Goal: Check status: Check status

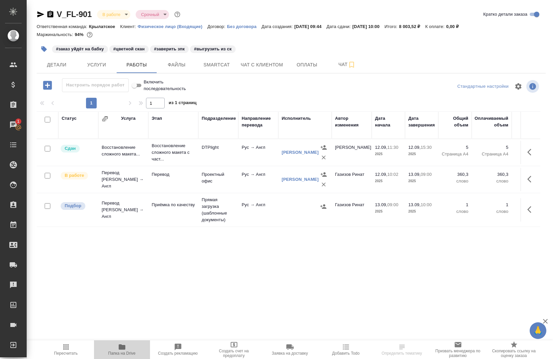
click at [122, 350] on icon "button" at bounding box center [122, 347] width 8 height 8
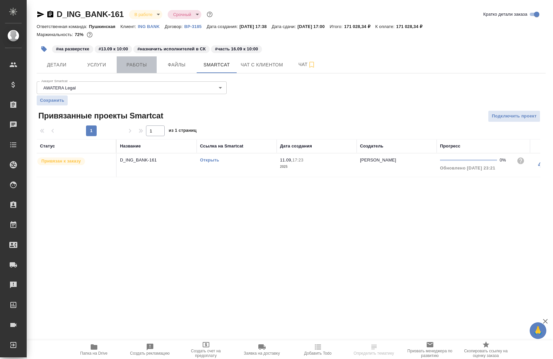
click at [135, 64] on span "Работы" at bounding box center [137, 65] width 32 height 8
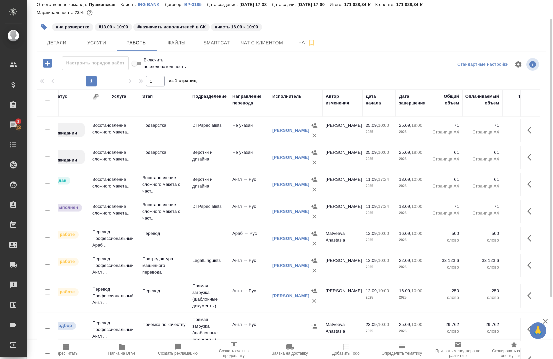
scroll to position [21, 0]
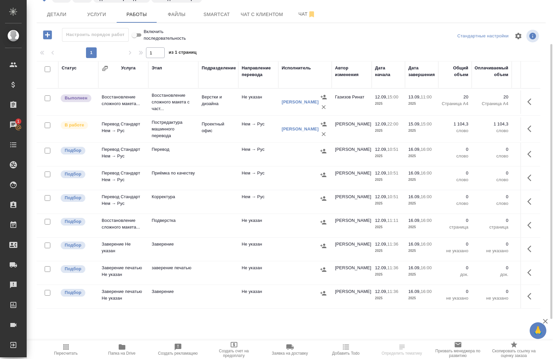
scroll to position [58, 0]
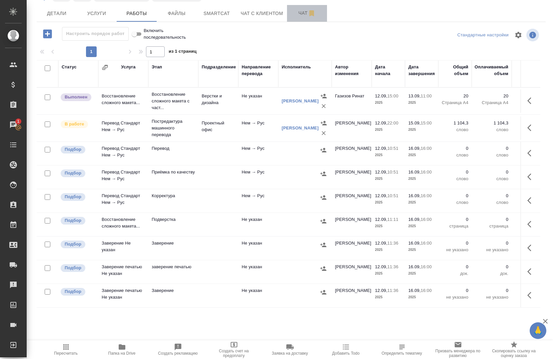
click at [303, 14] on span "Чат" at bounding box center [307, 13] width 32 height 8
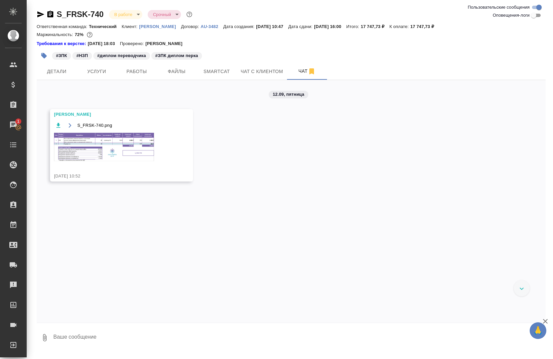
click at [144, 154] on img at bounding box center [104, 147] width 100 height 28
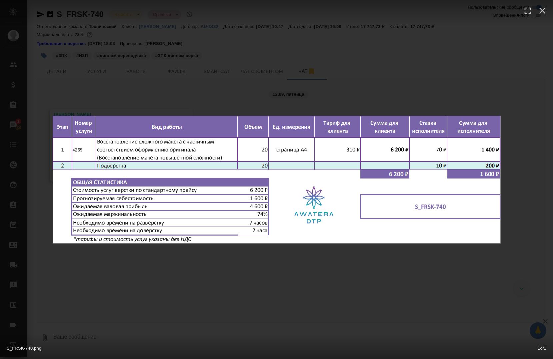
click at [193, 282] on div "S_FRSK-740.png 1 of 1" at bounding box center [276, 179] width 553 height 359
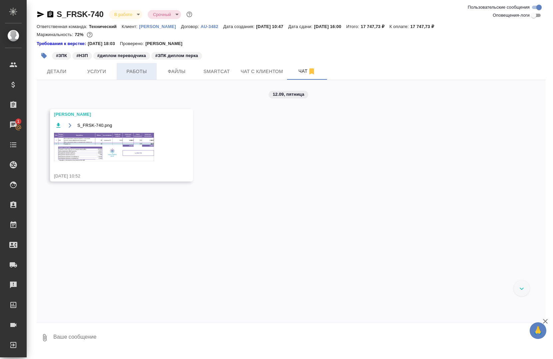
click at [122, 74] on span "Работы" at bounding box center [137, 71] width 32 height 8
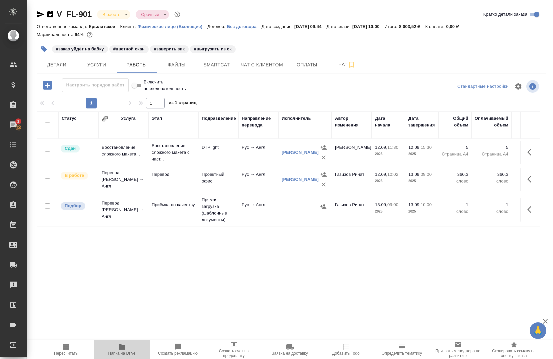
click at [125, 346] on icon "button" at bounding box center [122, 346] width 7 height 5
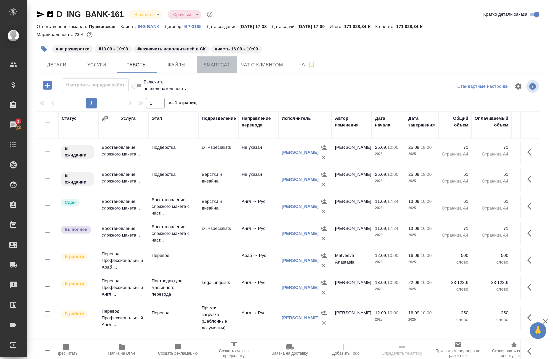
click at [214, 66] on span "Smartcat" at bounding box center [217, 65] width 32 height 8
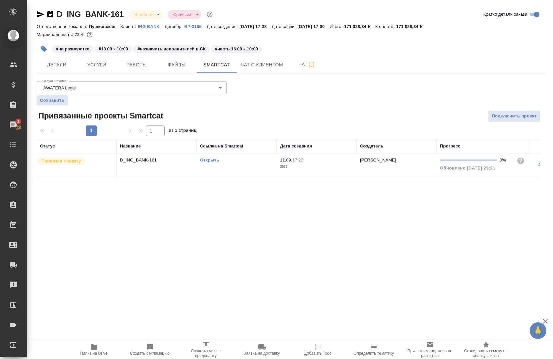
click at [209, 157] on div "Открыть" at bounding box center [236, 160] width 73 height 7
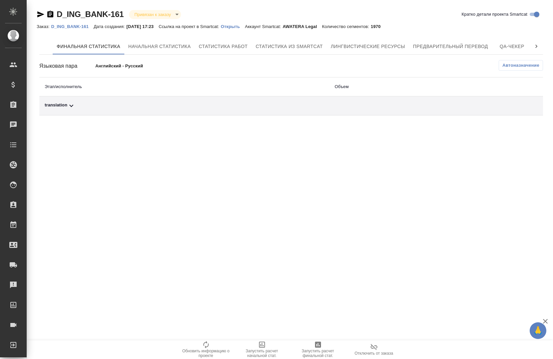
click at [58, 27] on p "D_ING_BANK-161" at bounding box center [72, 26] width 42 height 5
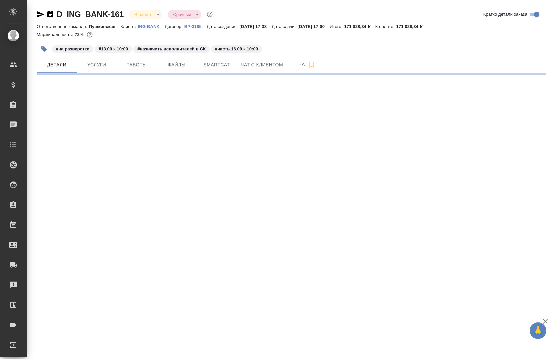
select select "RU"
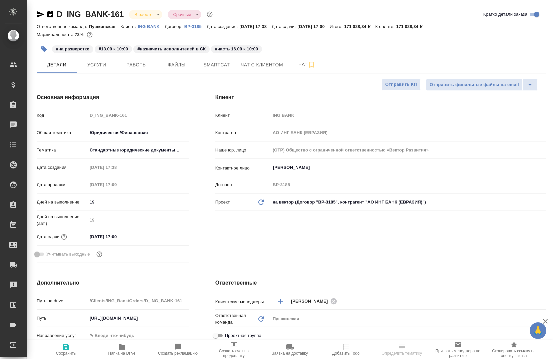
type textarea "x"
click at [134, 69] on button "Работы" at bounding box center [137, 64] width 40 height 17
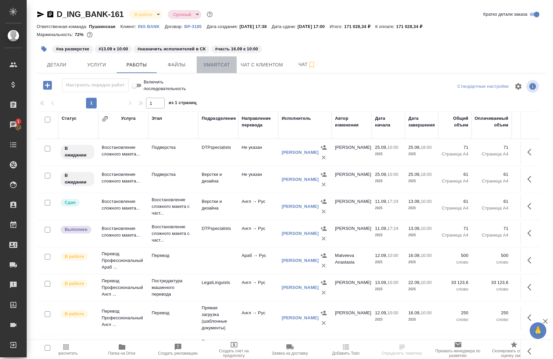
click at [214, 61] on span "Smartcat" at bounding box center [217, 65] width 32 height 8
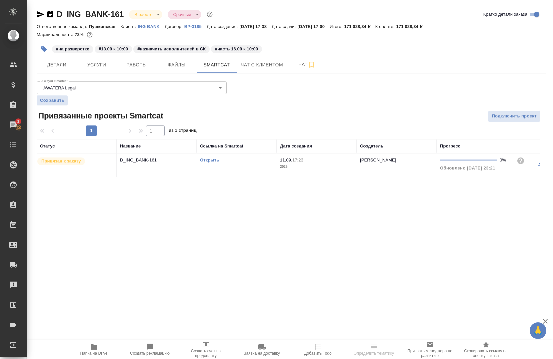
click at [212, 158] on link "Открыть" at bounding box center [209, 159] width 19 height 5
click at [130, 67] on span "Работы" at bounding box center [137, 65] width 32 height 8
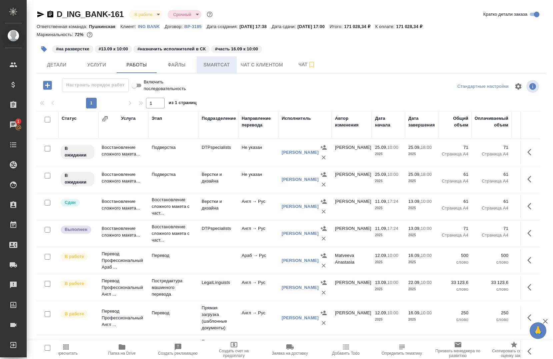
click at [227, 61] on span "Smartcat" at bounding box center [217, 65] width 32 height 8
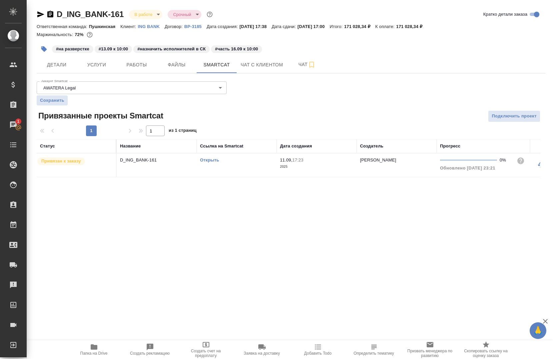
click at [204, 158] on link "Открыть" at bounding box center [209, 159] width 19 height 5
click at [202, 158] on link "Открыть" at bounding box center [209, 159] width 19 height 5
click at [106, 67] on span "Услуги" at bounding box center [97, 65] width 32 height 8
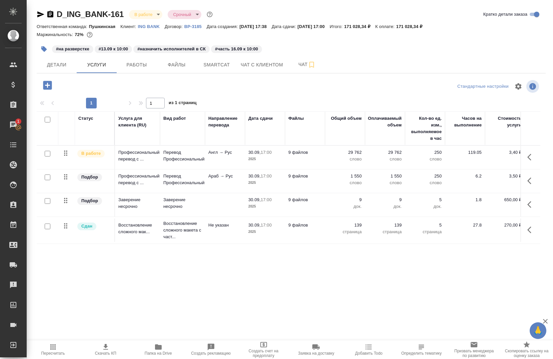
click at [530, 179] on icon "button" at bounding box center [529, 180] width 4 height 7
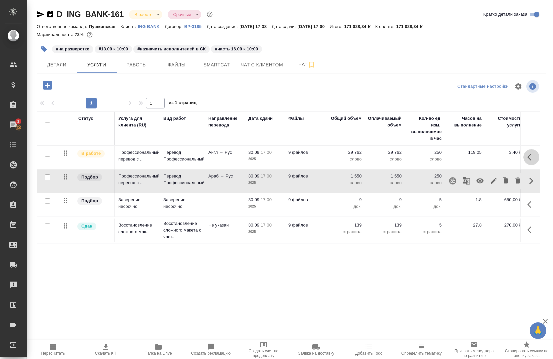
click at [530, 160] on icon "button" at bounding box center [529, 157] width 4 height 7
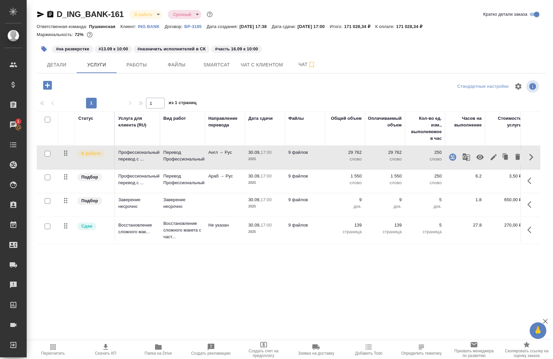
click at [528, 176] on button "button" at bounding box center [531, 181] width 16 height 16
